Goal: Communication & Community: Answer question/provide support

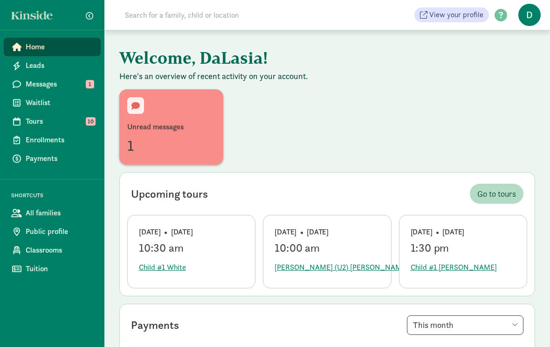
click at [60, 85] on span "Messages" at bounding box center [60, 84] width 68 height 11
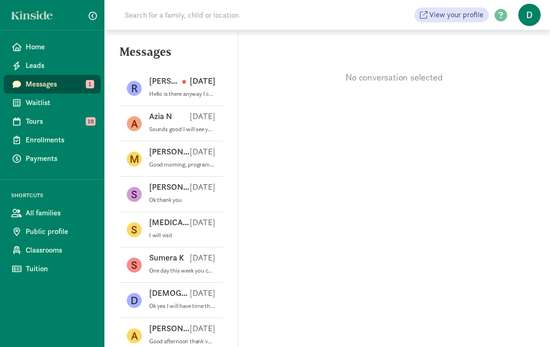
click at [197, 103] on div "R [PERSON_NAME] D [DATE] Hello is there anyway I can reschedule to 130 I haven’…" at bounding box center [170, 88] width 103 height 35
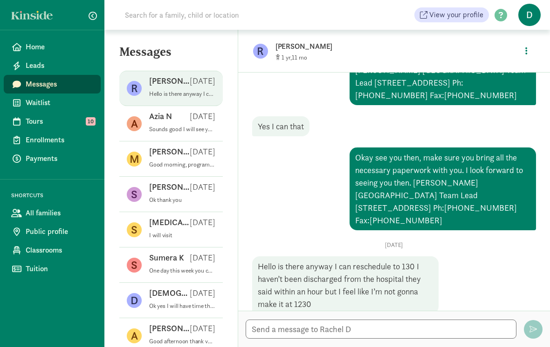
scroll to position [14, 0]
click at [405, 328] on textarea at bounding box center [380, 329] width 271 height 19
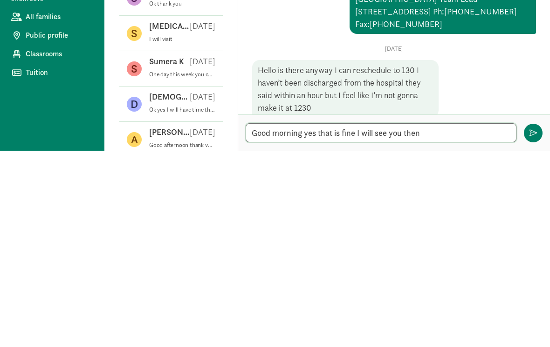
type textarea "Good morning yes that is fine I will see you then"
click at [529, 326] on span "button" at bounding box center [532, 329] width 7 height 7
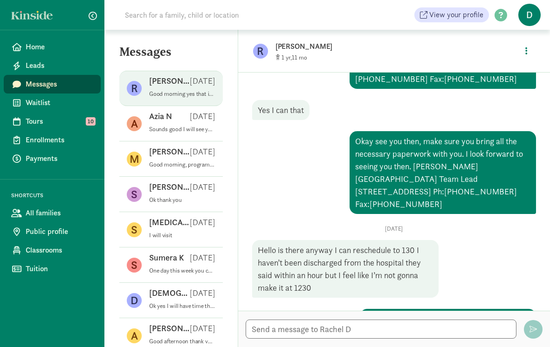
scroll to position [0, 0]
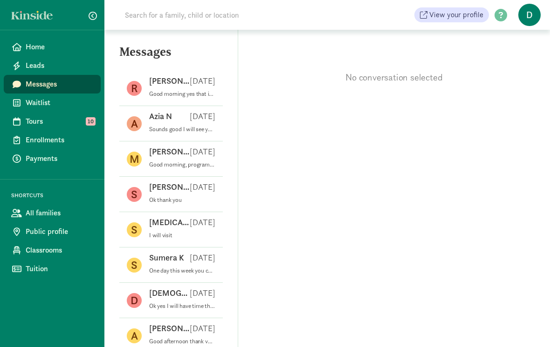
click at [154, 84] on p "[PERSON_NAME]" at bounding box center [169, 80] width 41 height 11
